Goal: Navigation & Orientation: Understand site structure

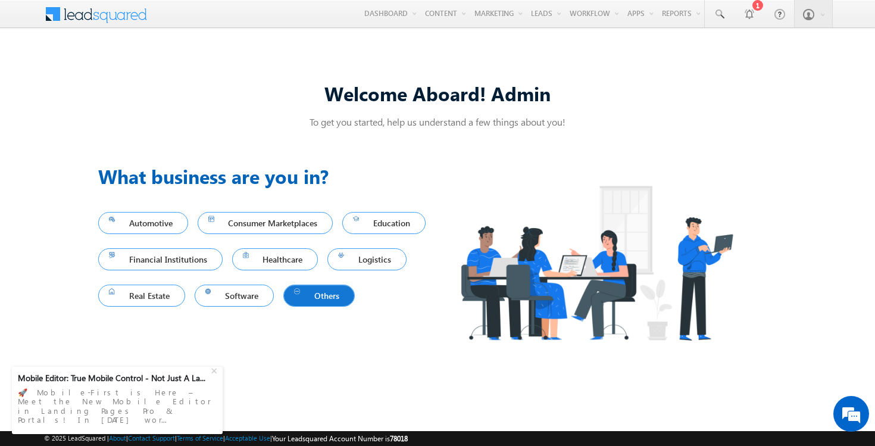
click at [294, 304] on span "Others" at bounding box center [319, 296] width 50 height 16
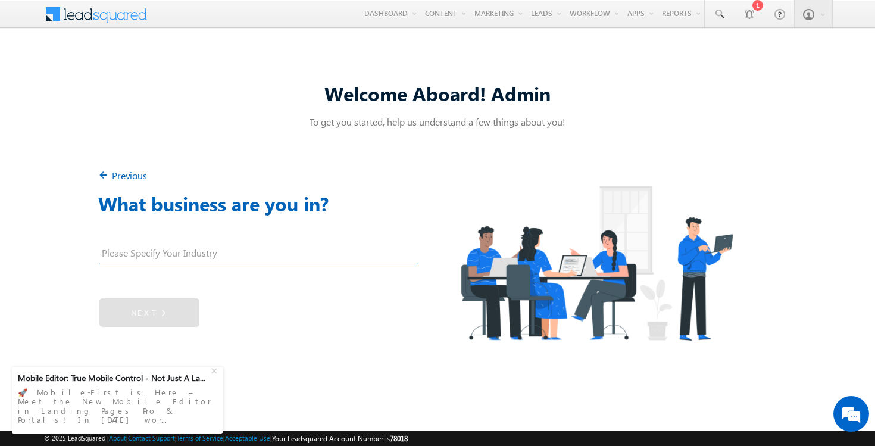
click at [106, 173] on img at bounding box center [105, 177] width 14 height 14
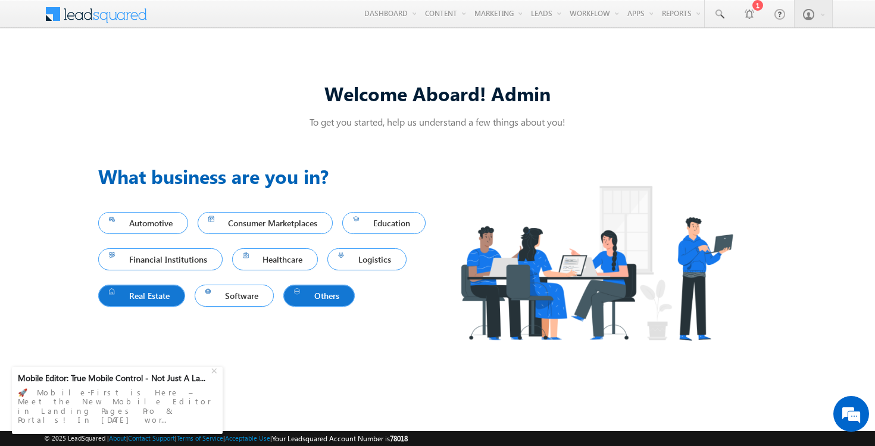
click at [185, 286] on link "Real Estate" at bounding box center [141, 296] width 87 height 22
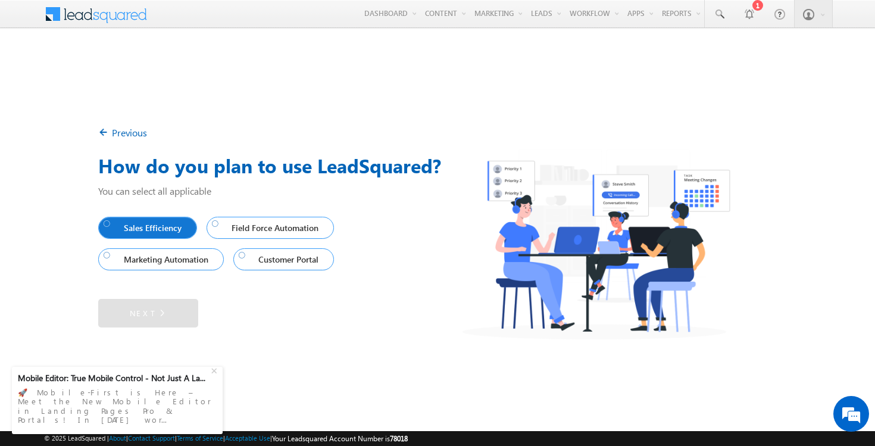
click at [119, 230] on span "Sales Efficiency" at bounding box center [145, 228] width 83 height 16
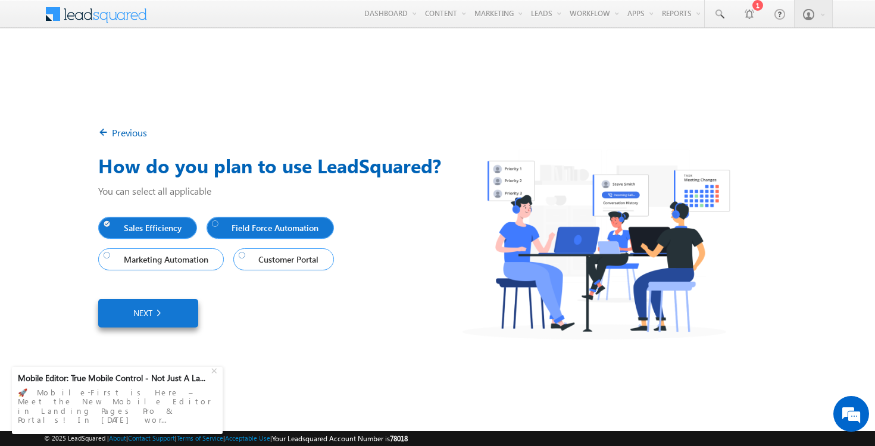
click at [249, 231] on span "Field Force Automation" at bounding box center [268, 228] width 112 height 16
click at [156, 261] on span "Marketing Automation" at bounding box center [159, 259] width 110 height 16
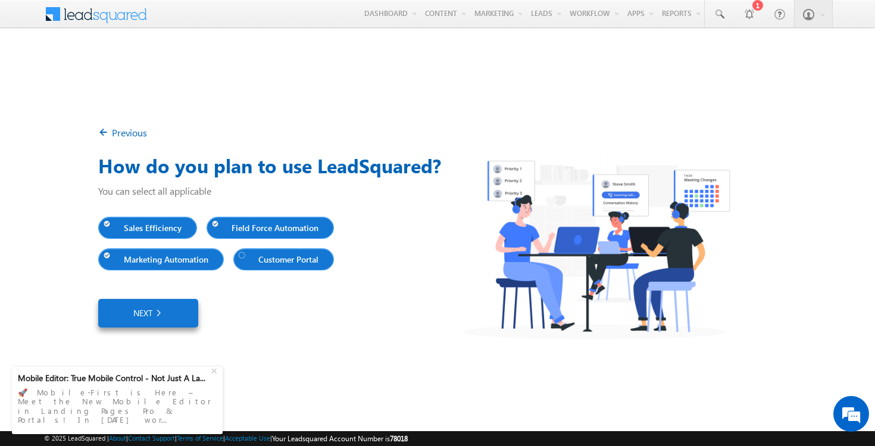
click at [271, 258] on span "Customer Portal" at bounding box center [281, 259] width 85 height 16
click at [179, 303] on link "Next" at bounding box center [148, 313] width 100 height 29
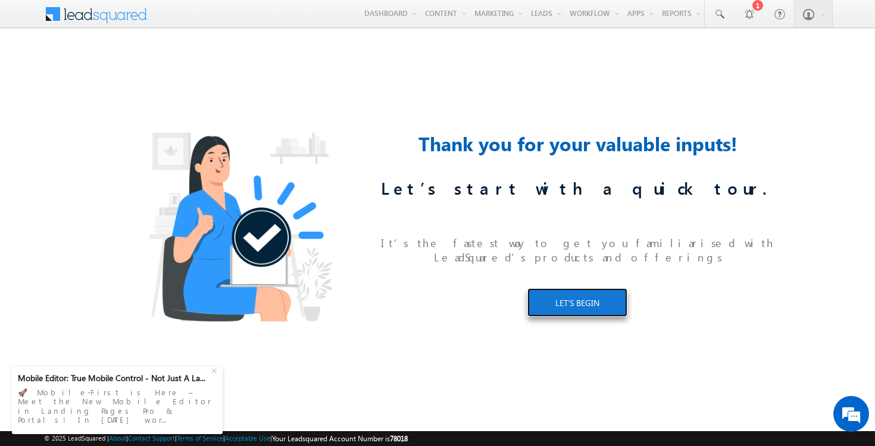
click at [600, 294] on link "LET’S BEGIN" at bounding box center [578, 302] width 100 height 29
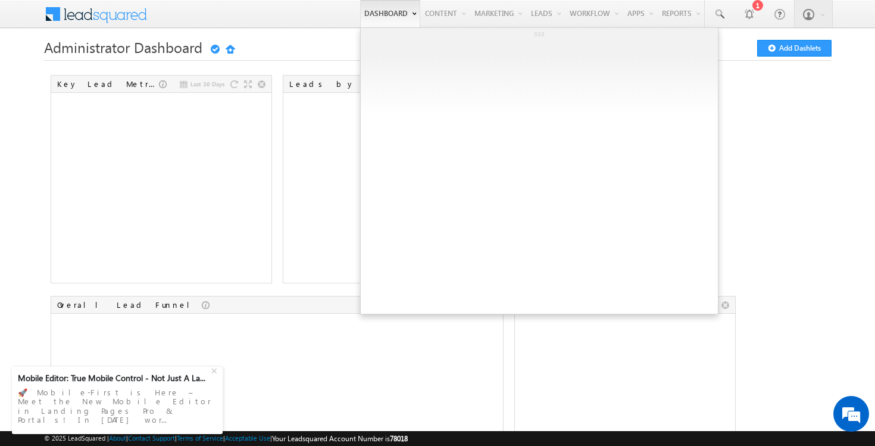
click at [380, 15] on link "Dashboard" at bounding box center [390, 13] width 60 height 27
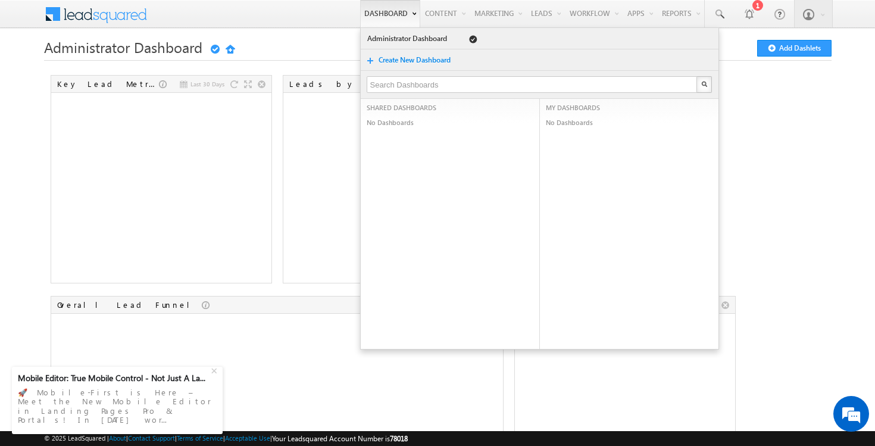
click at [394, 62] on link "Create New Dashboard" at bounding box center [420, 60] width 85 height 12
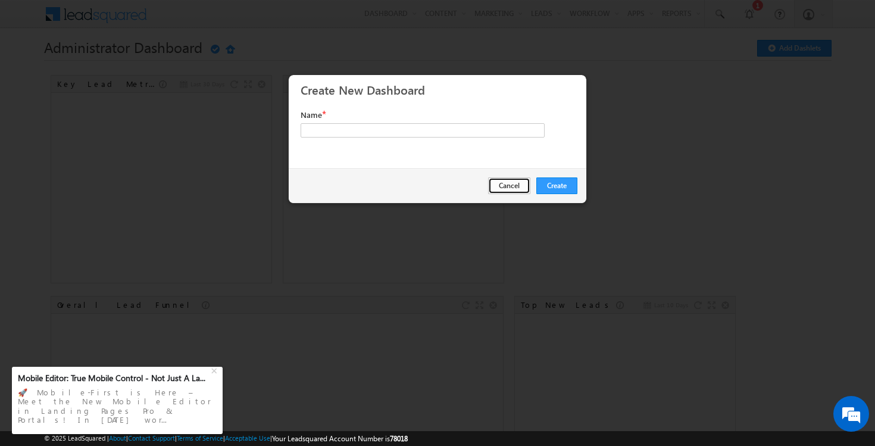
click at [500, 185] on button "Cancel" at bounding box center [509, 185] width 42 height 17
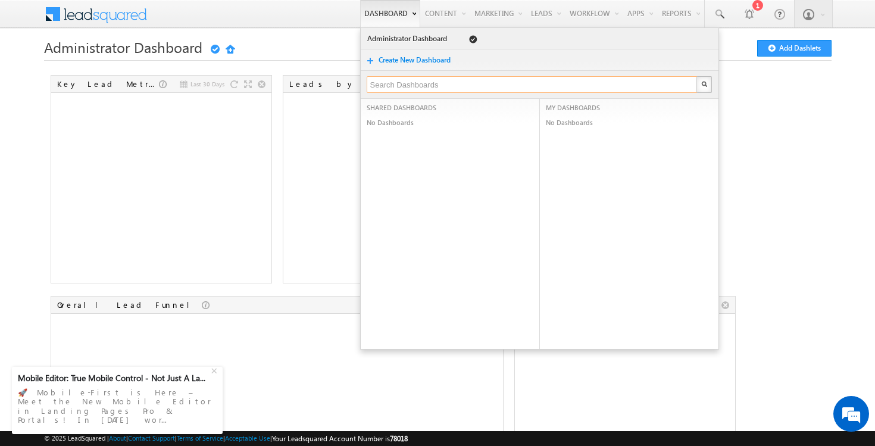
click at [411, 79] on input "text" at bounding box center [533, 84] width 332 height 17
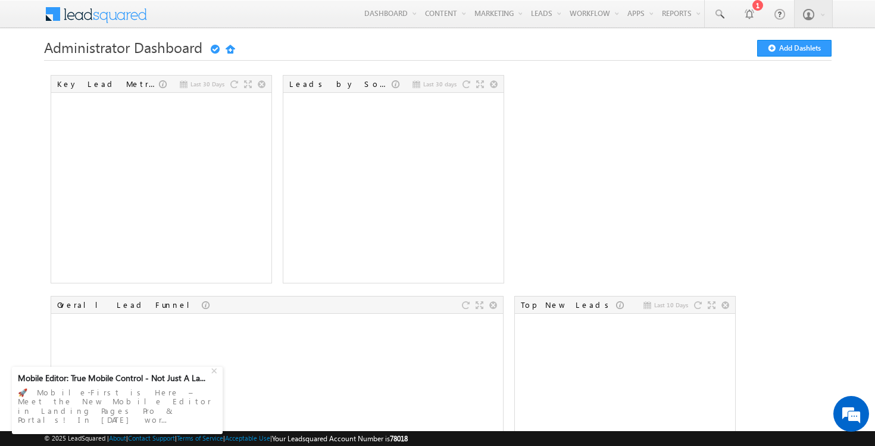
click at [439, 46] on link "Email Library" at bounding box center [469, 40] width 95 height 25
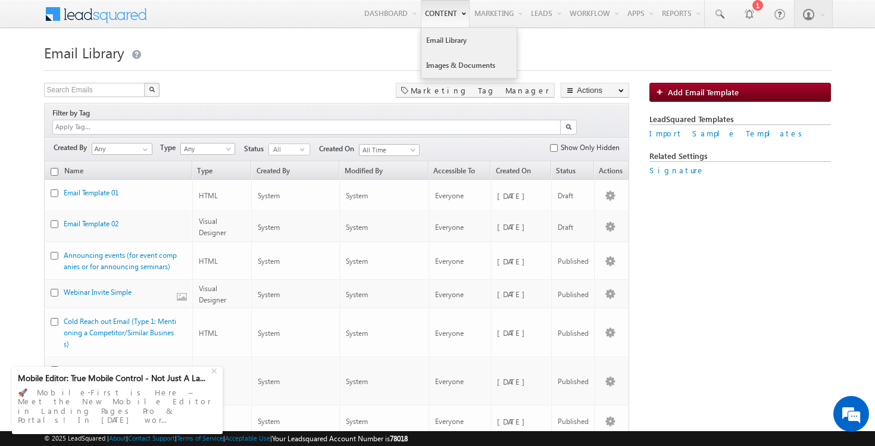
click at [447, 62] on link "Images & Documents" at bounding box center [469, 65] width 95 height 25
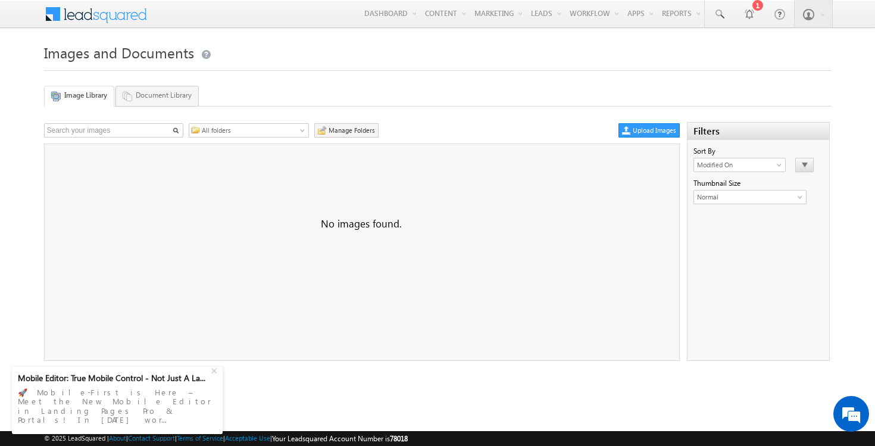
click at [74, 97] on link "Image Library" at bounding box center [79, 96] width 70 height 21
click at [148, 91] on link "Document Library" at bounding box center [157, 96] width 83 height 20
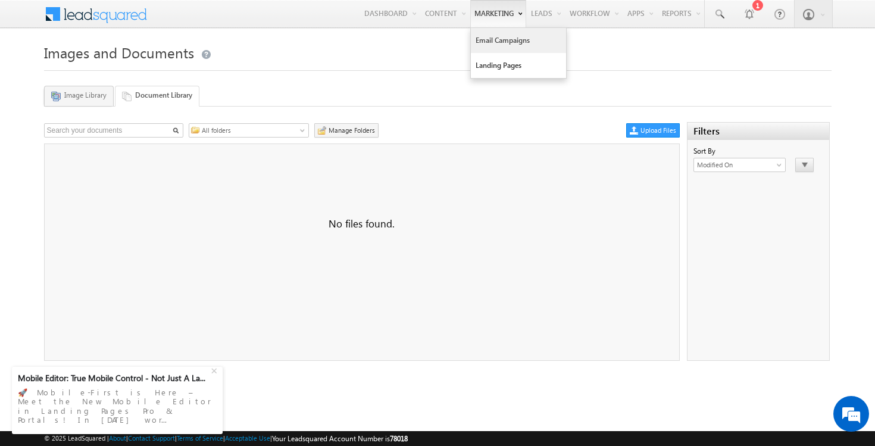
click at [492, 45] on link "Email Campaigns" at bounding box center [518, 40] width 95 height 25
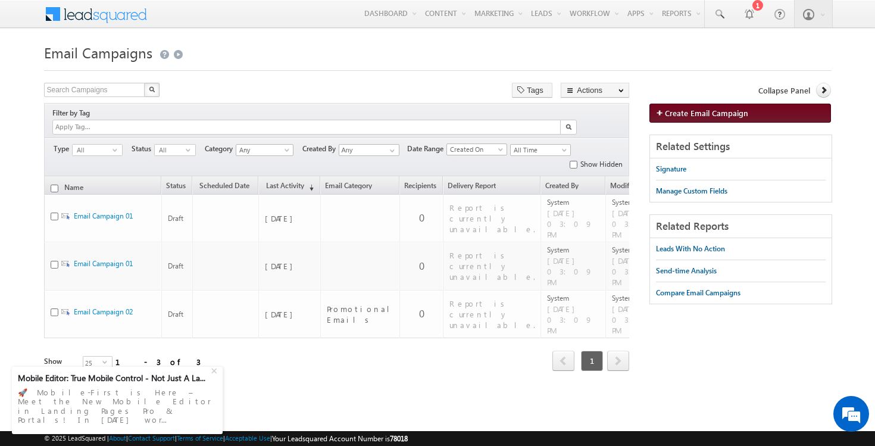
click at [716, 110] on span "Create Email Campaign" at bounding box center [706, 113] width 83 height 10
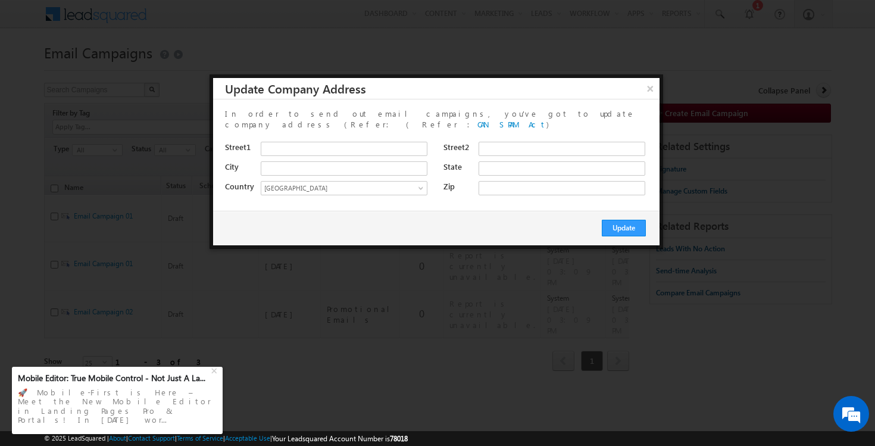
click at [517, 272] on div at bounding box center [437, 223] width 875 height 446
click at [628, 220] on button "Update" at bounding box center [624, 228] width 44 height 17
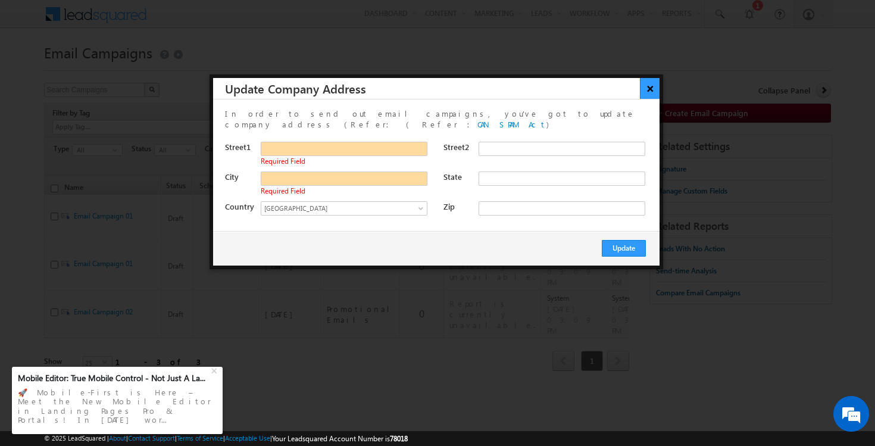
click at [649, 89] on button "×" at bounding box center [650, 88] width 20 height 21
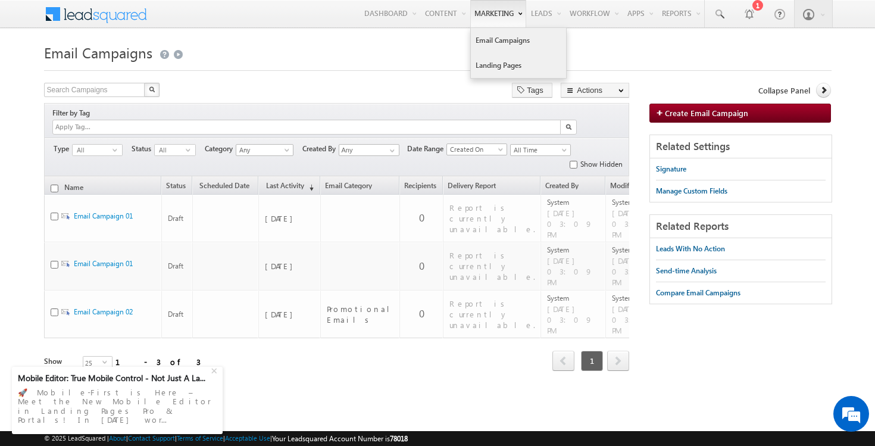
click at [494, 60] on link "Landing Pages" at bounding box center [518, 65] width 95 height 25
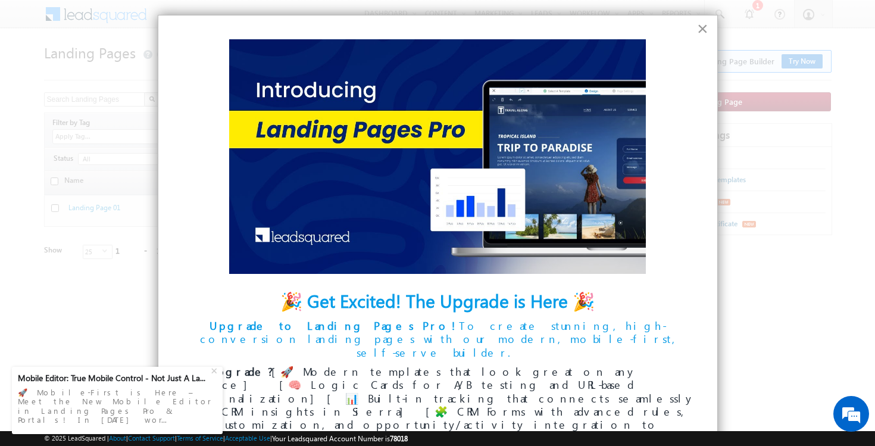
click at [701, 35] on button "×" at bounding box center [702, 28] width 11 height 19
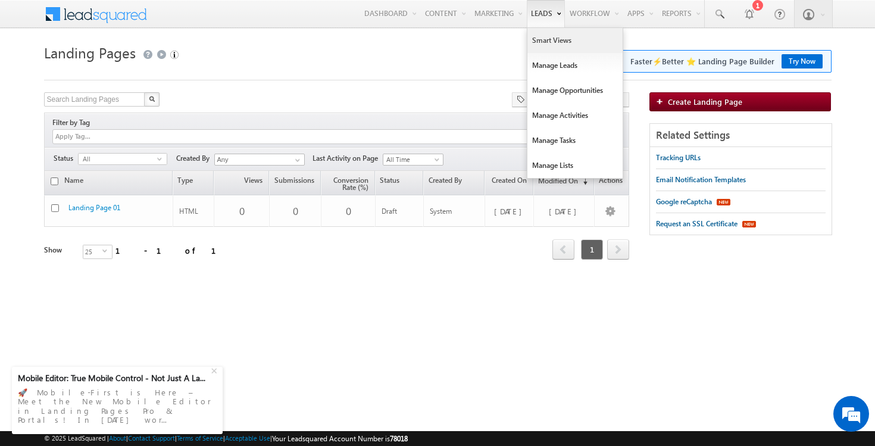
click at [553, 46] on link "Smart Views" at bounding box center [575, 40] width 95 height 25
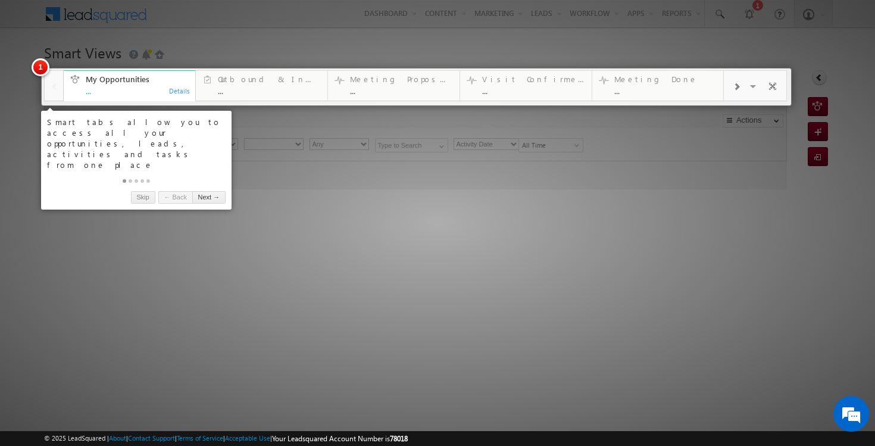
type input "Any Owner"
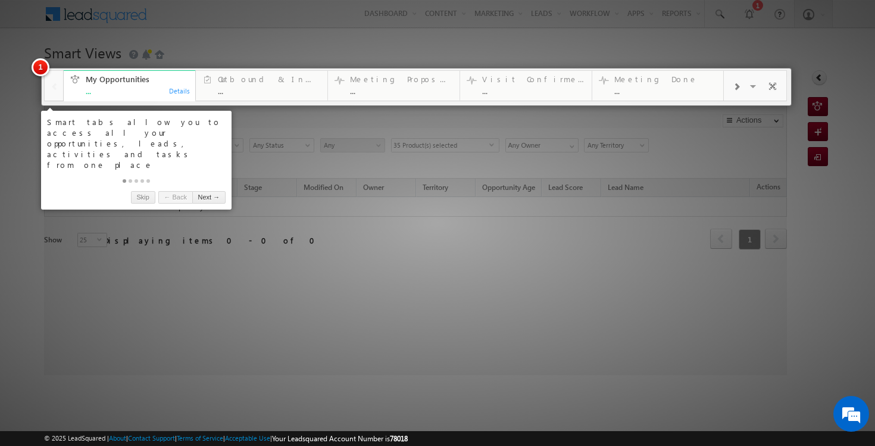
click at [455, 70] on div at bounding box center [416, 87] width 751 height 38
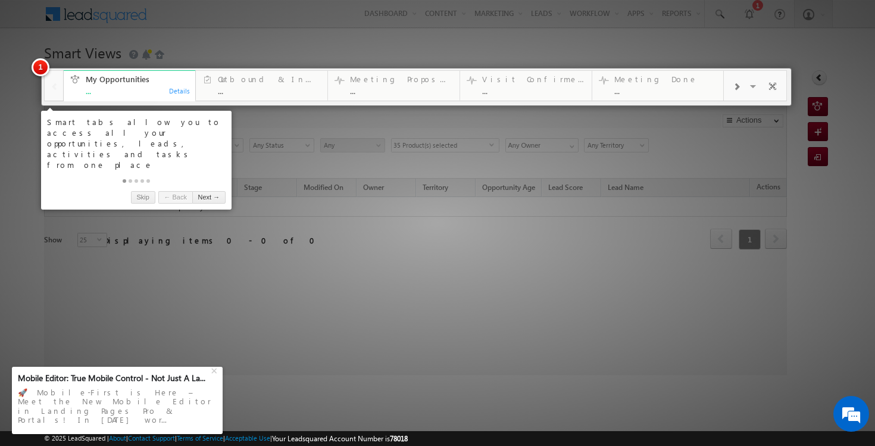
click at [439, 49] on div at bounding box center [437, 223] width 875 height 446
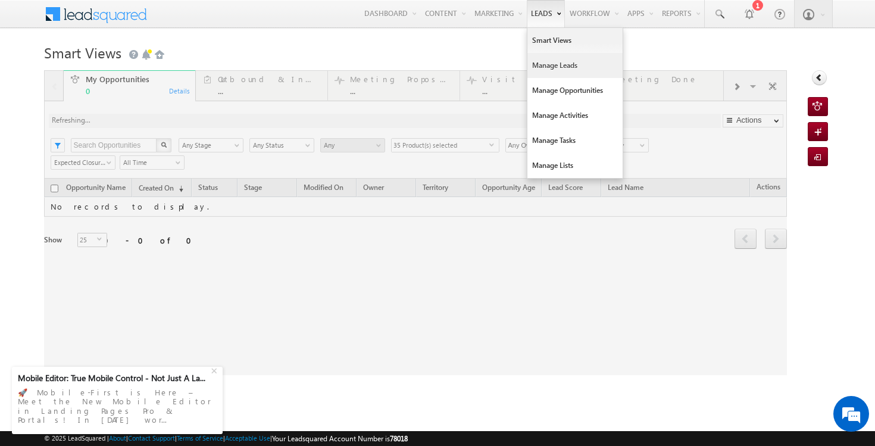
click at [546, 64] on link "Manage Leads" at bounding box center [575, 65] width 95 height 25
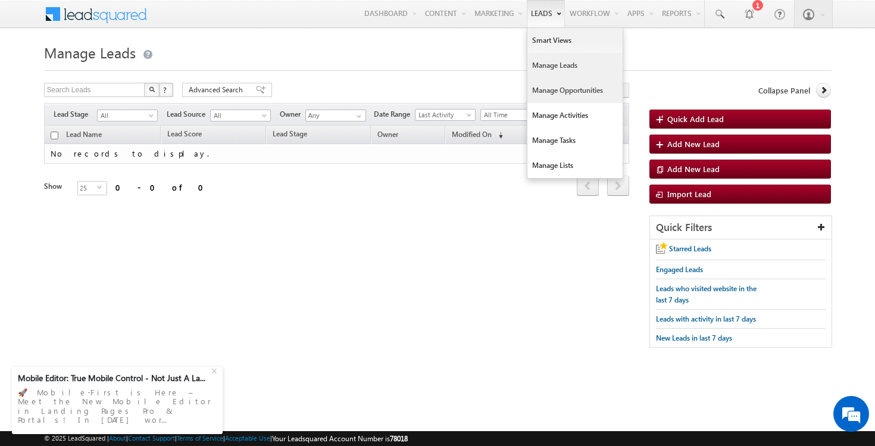
click at [567, 95] on link "Manage Opportunities" at bounding box center [575, 90] width 95 height 25
